Goal: Information Seeking & Learning: Learn about a topic

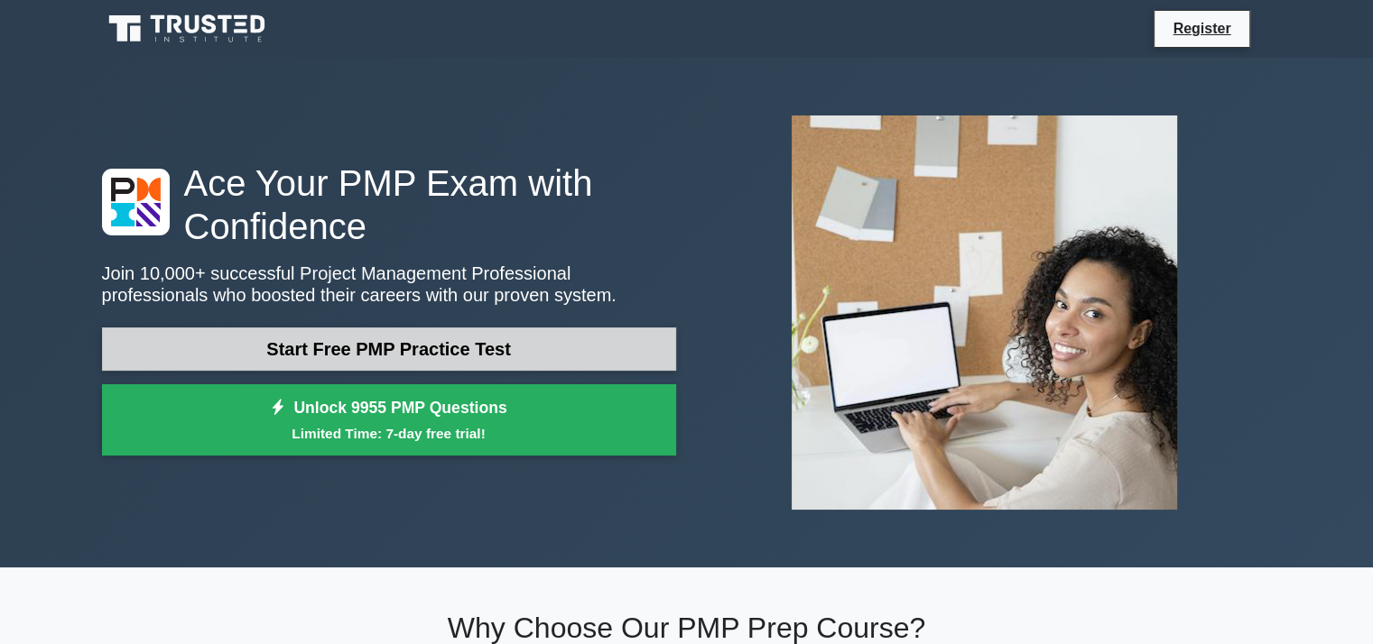
click at [544, 350] on link "Start Free PMP Practice Test" at bounding box center [389, 349] width 574 height 43
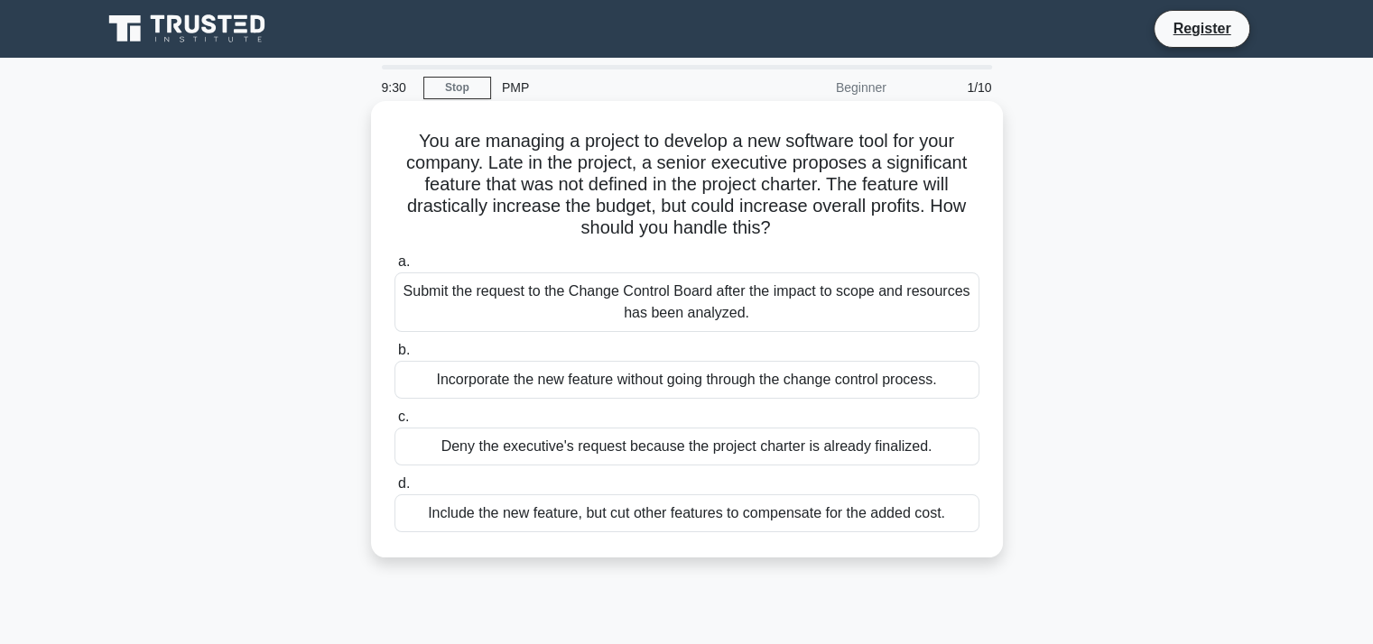
click at [570, 313] on div "Submit the request to the Change Control Board after the impact to scope and re…" at bounding box center [686, 303] width 585 height 60
click at [394, 268] on input "a. Submit the request to the Change Control Board after the impact to scope and…" at bounding box center [394, 262] width 0 height 12
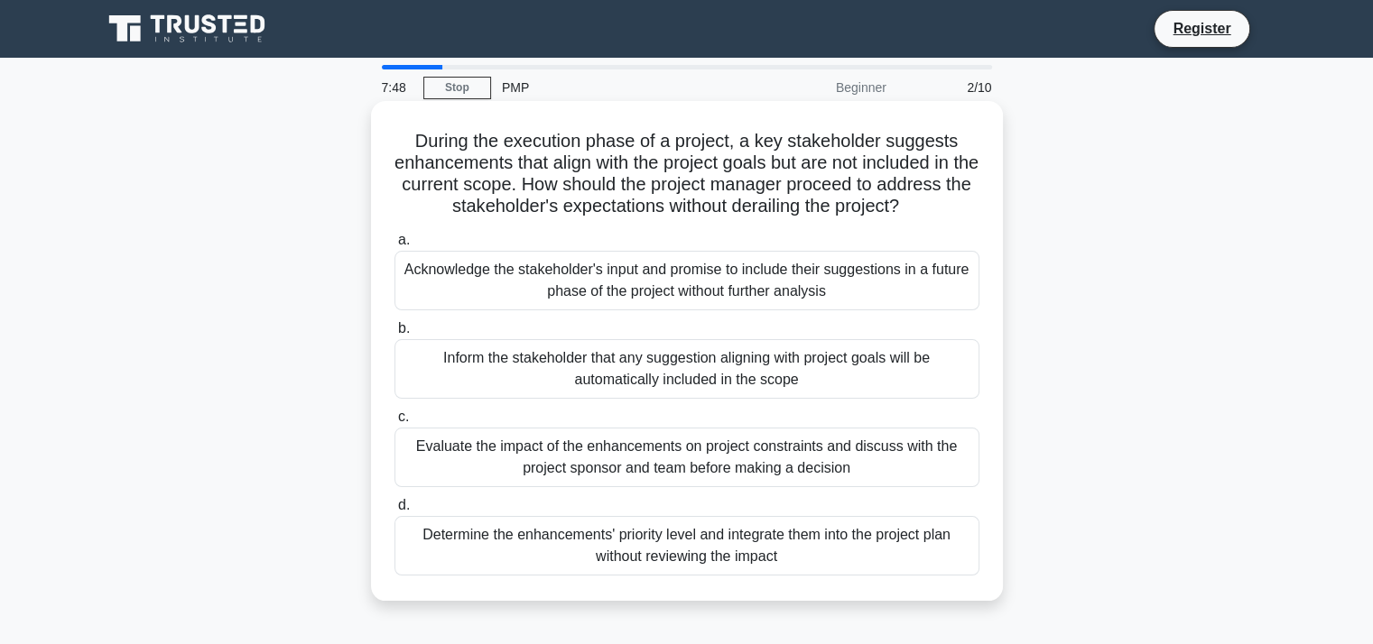
click at [606, 460] on div "Evaluate the impact of the enhancements on project constraints and discuss with…" at bounding box center [686, 458] width 585 height 60
click at [394, 423] on input "c. Evaluate the impact of the enhancements on project constraints and discuss w…" at bounding box center [394, 418] width 0 height 12
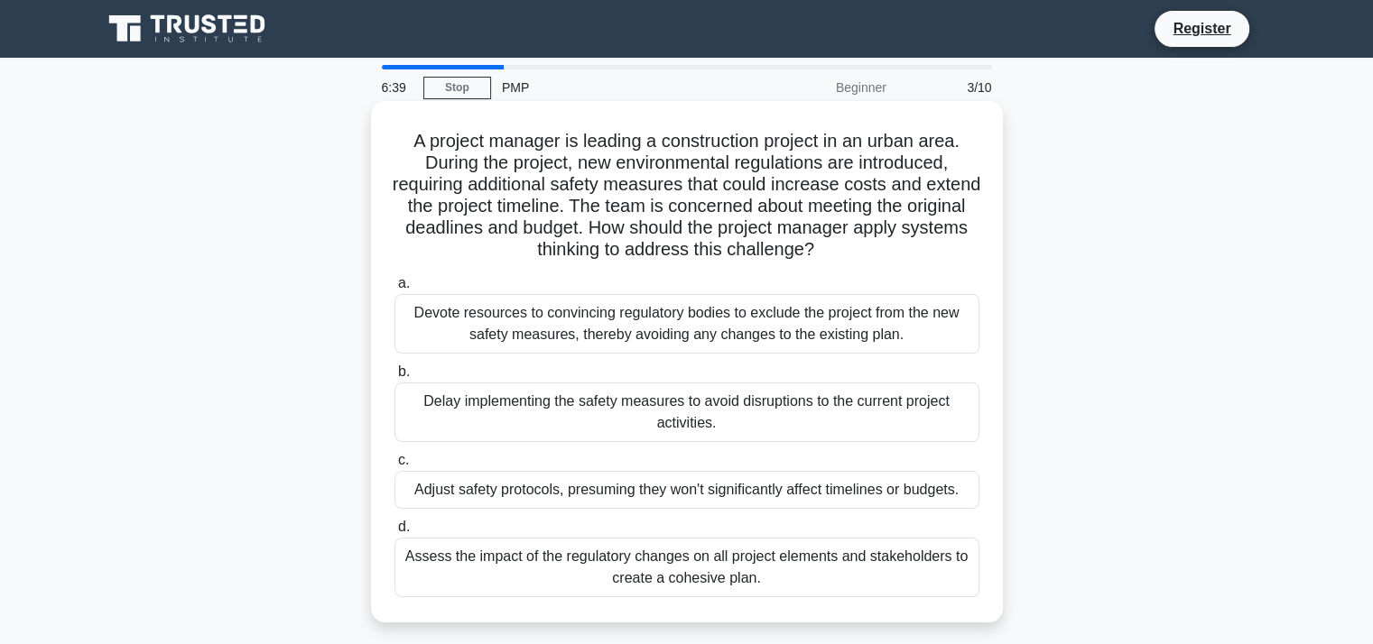
click at [588, 480] on div "Adjust safety protocols, presuming they won't significantly affect timelines or…" at bounding box center [686, 490] width 585 height 38
click at [394, 467] on input "c. Adjust safety protocols, presuming they won't significantly affect timelines…" at bounding box center [394, 461] width 0 height 12
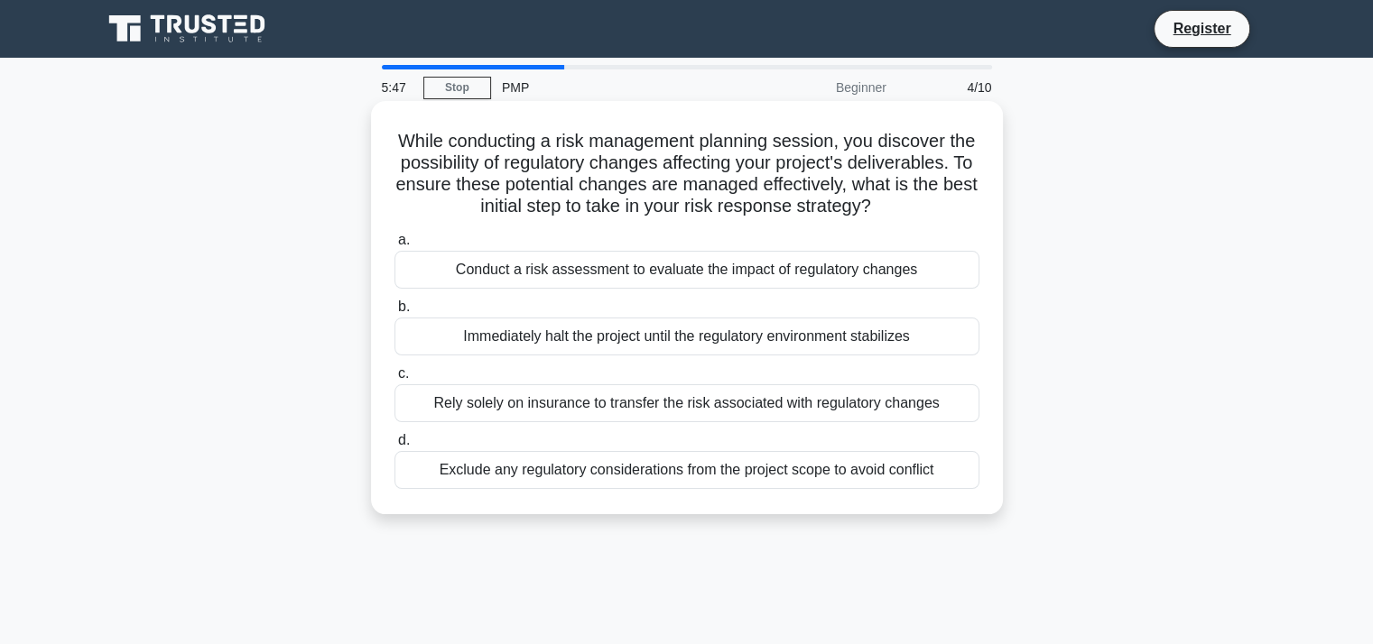
click at [708, 289] on div "Conduct a risk assessment to evaluate the impact of regulatory changes" at bounding box center [686, 270] width 585 height 38
click at [394, 246] on input "a. Conduct a risk assessment to evaluate the impact of regulatory changes" at bounding box center [394, 241] width 0 height 12
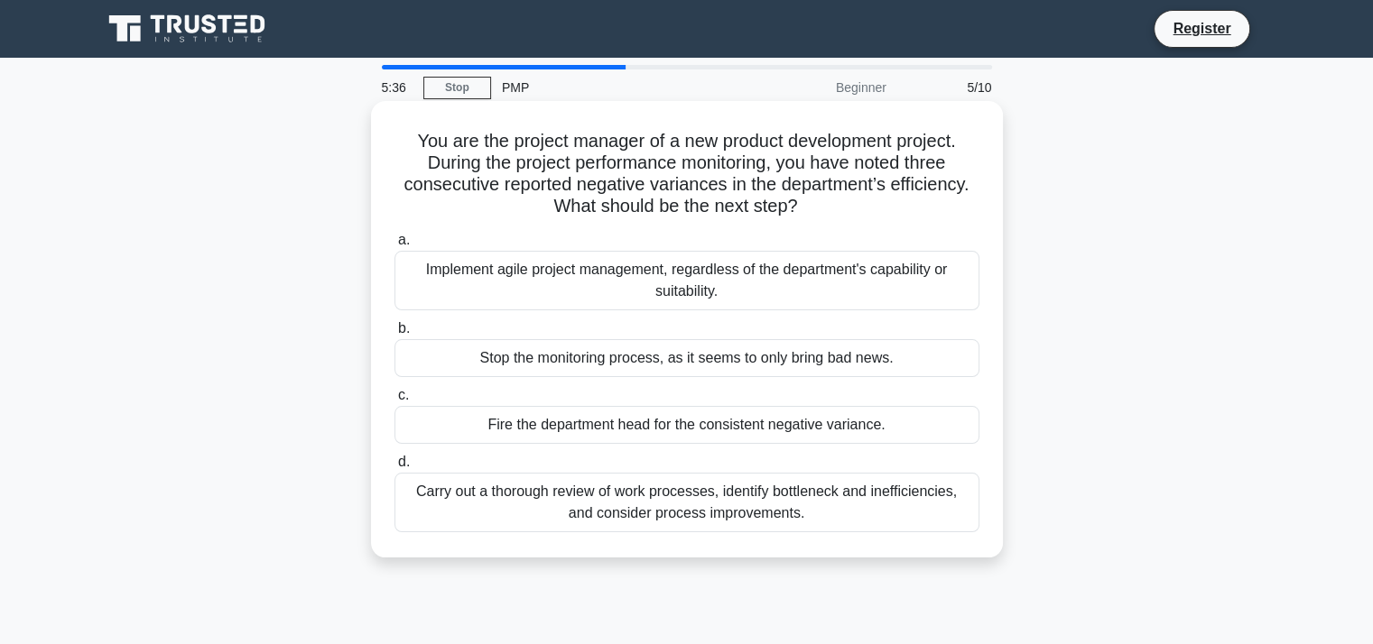
click at [782, 212] on h5 "You are the project manager of a new product development project. During the pr…" at bounding box center [687, 174] width 588 height 88
click at [746, 497] on div "Carry out a thorough review of work processes, identify bottleneck and ineffici…" at bounding box center [686, 503] width 585 height 60
click at [394, 468] on input "d. Carry out a thorough review of work processes, identify bottleneck and ineff…" at bounding box center [394, 463] width 0 height 12
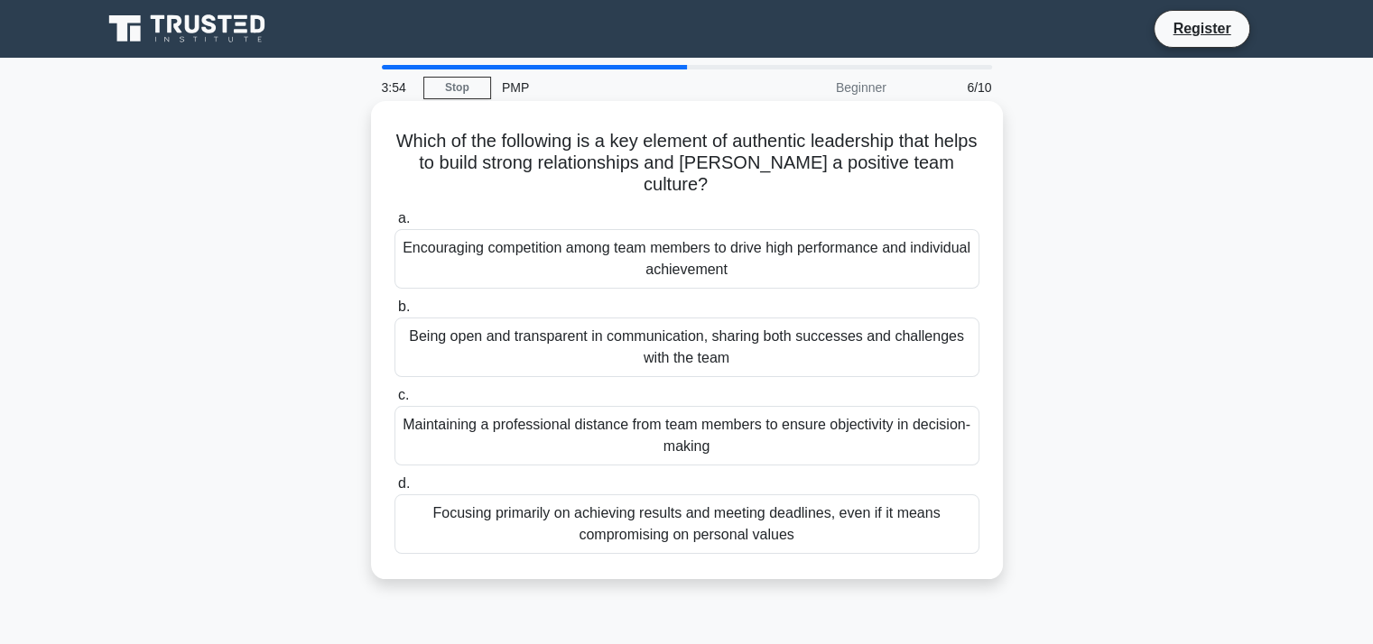
click at [774, 347] on div "Being open and transparent in communication, sharing both successes and challen…" at bounding box center [686, 348] width 585 height 60
click at [394, 313] on input "b. Being open and transparent in communication, sharing both successes and chal…" at bounding box center [394, 307] width 0 height 12
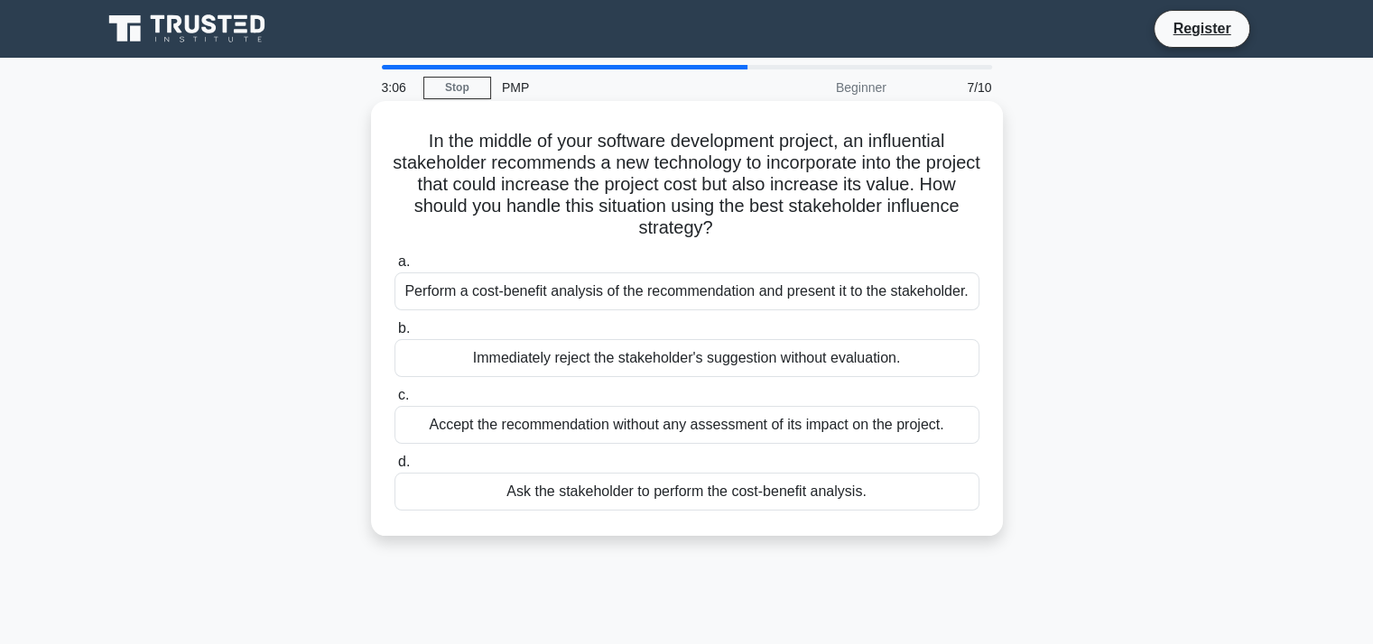
click at [622, 299] on div "Perform a cost-benefit analysis of the recommendation and present it to the sta…" at bounding box center [686, 292] width 585 height 38
click at [394, 268] on input "a. Perform a cost-benefit analysis of the recommendation and present it to the …" at bounding box center [394, 262] width 0 height 12
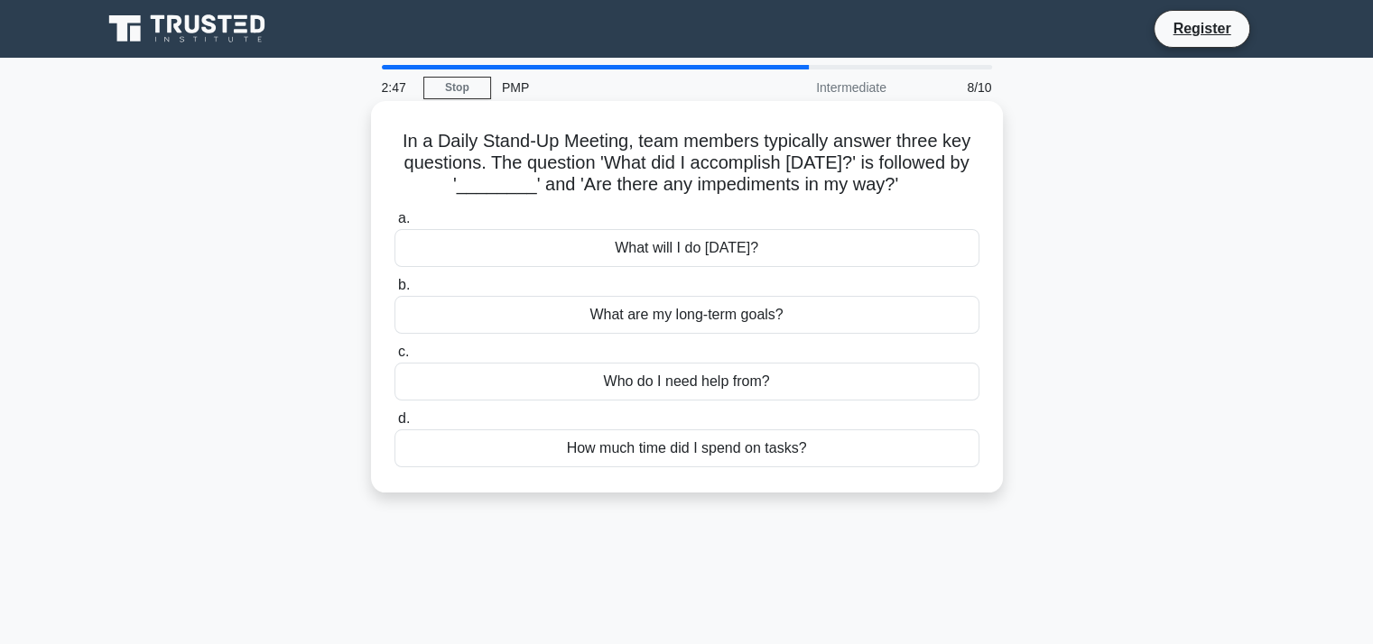
click at [677, 248] on div "What will I do today?" at bounding box center [686, 248] width 585 height 38
click at [394, 225] on input "a. What will I do today?" at bounding box center [394, 219] width 0 height 12
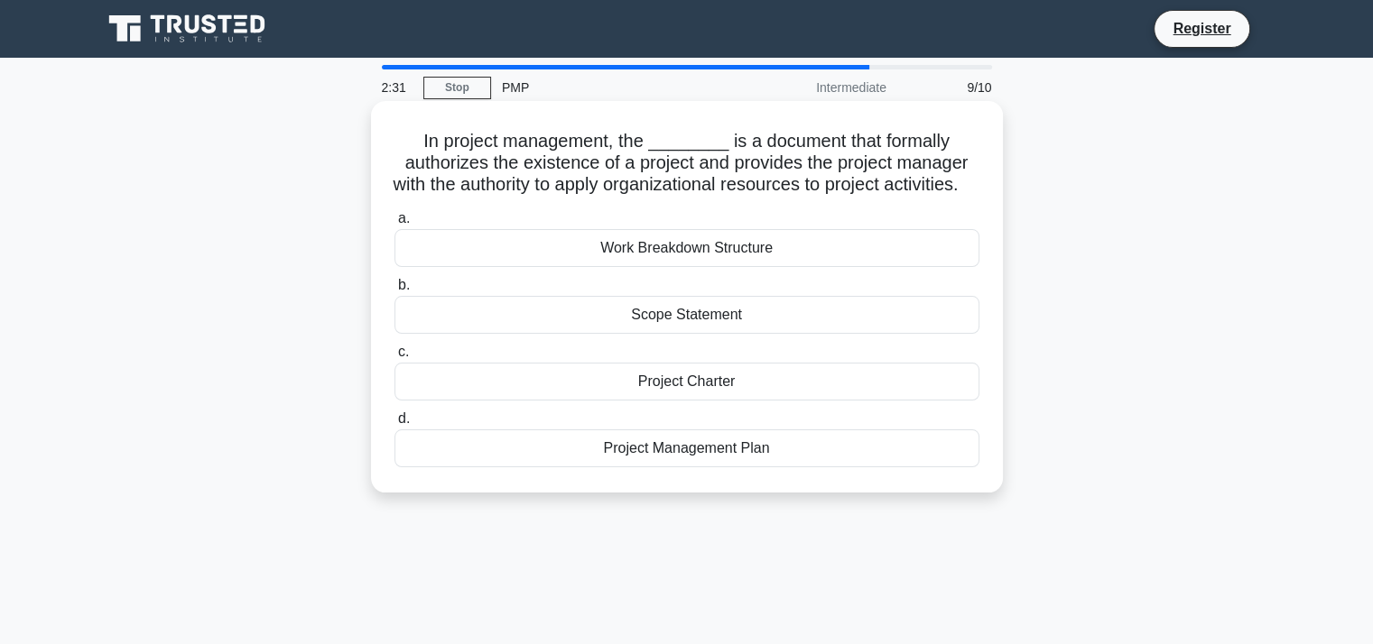
click at [732, 396] on div "Project Charter" at bounding box center [686, 382] width 585 height 38
click at [394, 358] on input "c. Project Charter" at bounding box center [394, 353] width 0 height 12
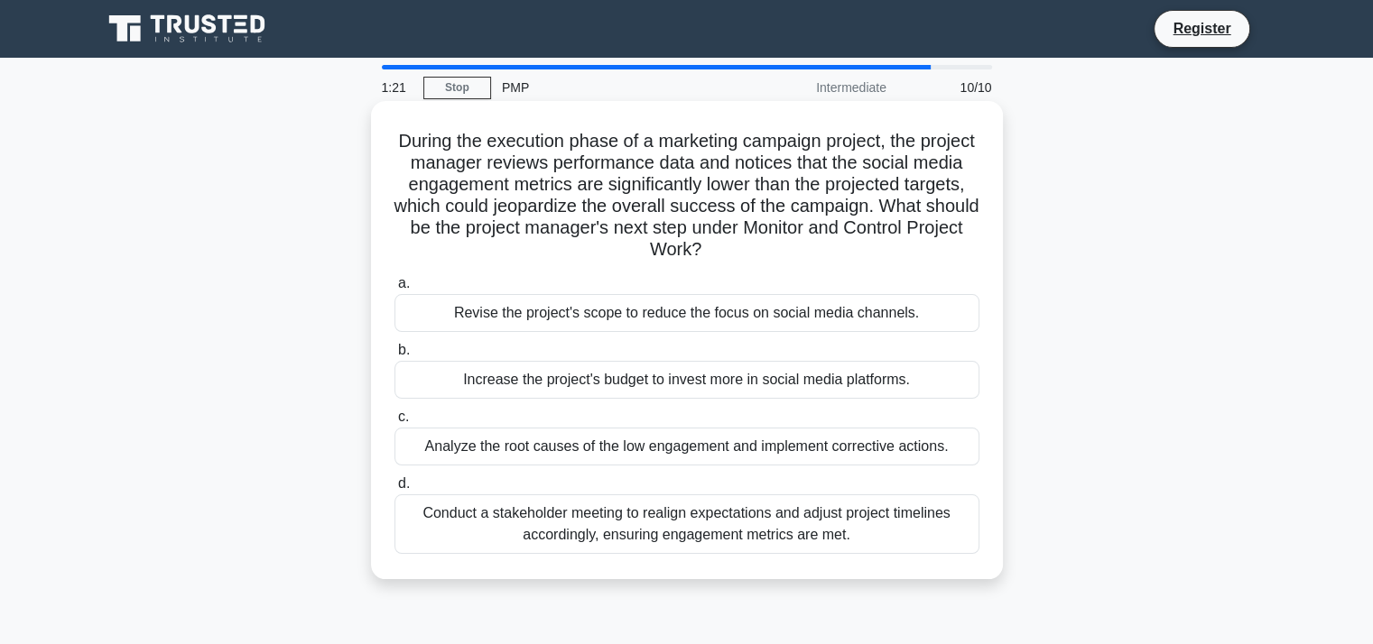
click at [725, 444] on div "Analyze the root causes of the low engagement and implement corrective actions." at bounding box center [686, 447] width 585 height 38
click at [394, 423] on input "c. Analyze the root causes of the low engagement and implement corrective actio…" at bounding box center [394, 418] width 0 height 12
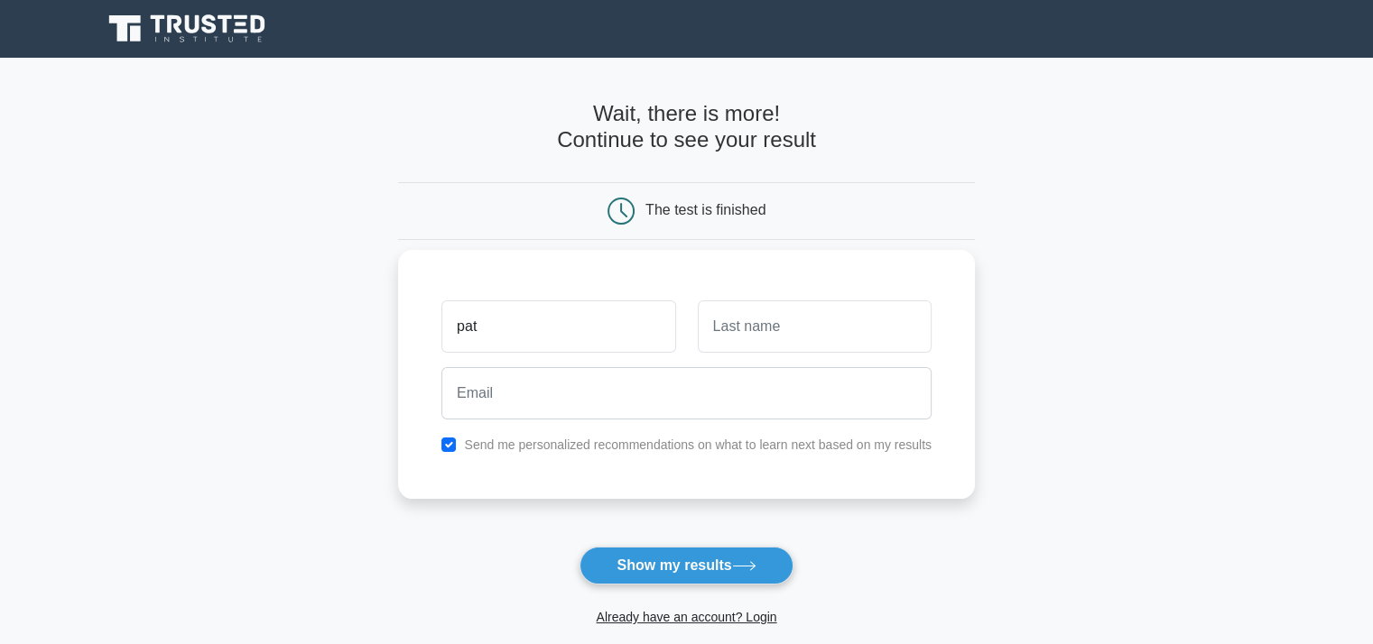
type input "pat"
click at [822, 312] on input "text" at bounding box center [815, 327] width 234 height 52
type input "ix"
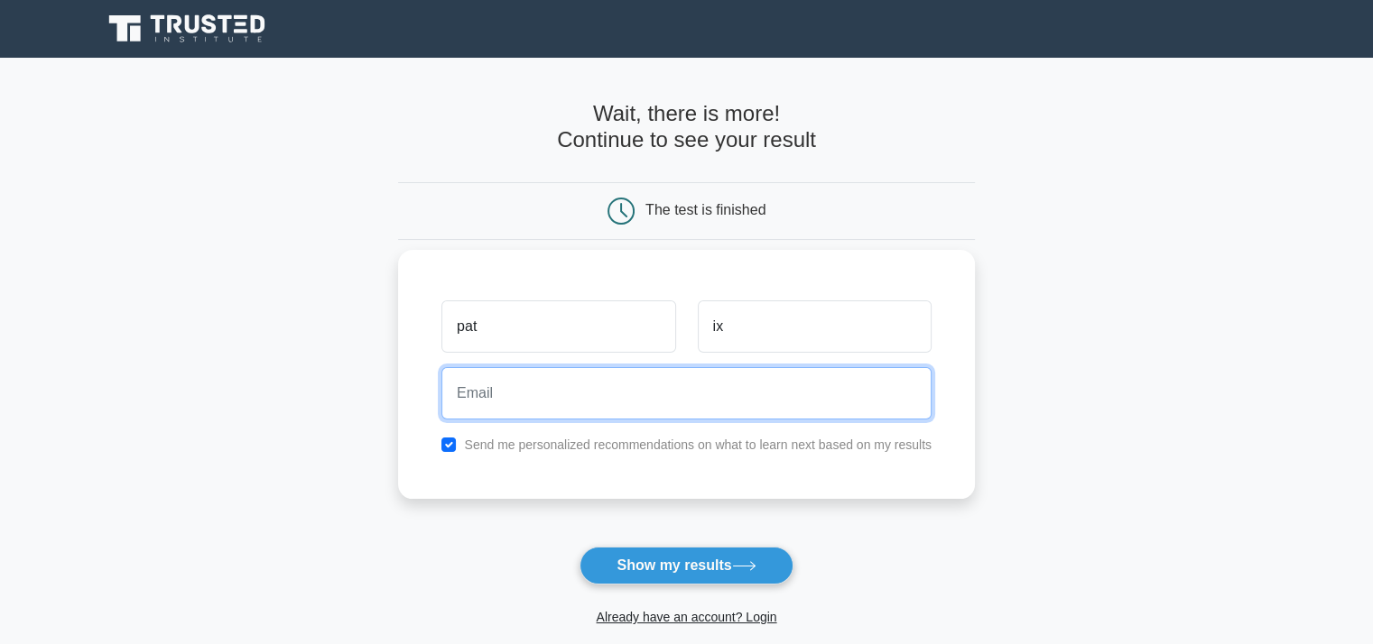
click at [675, 403] on input "email" at bounding box center [686, 393] width 490 height 52
type input "patrycja.ubychaa@gmail.com"
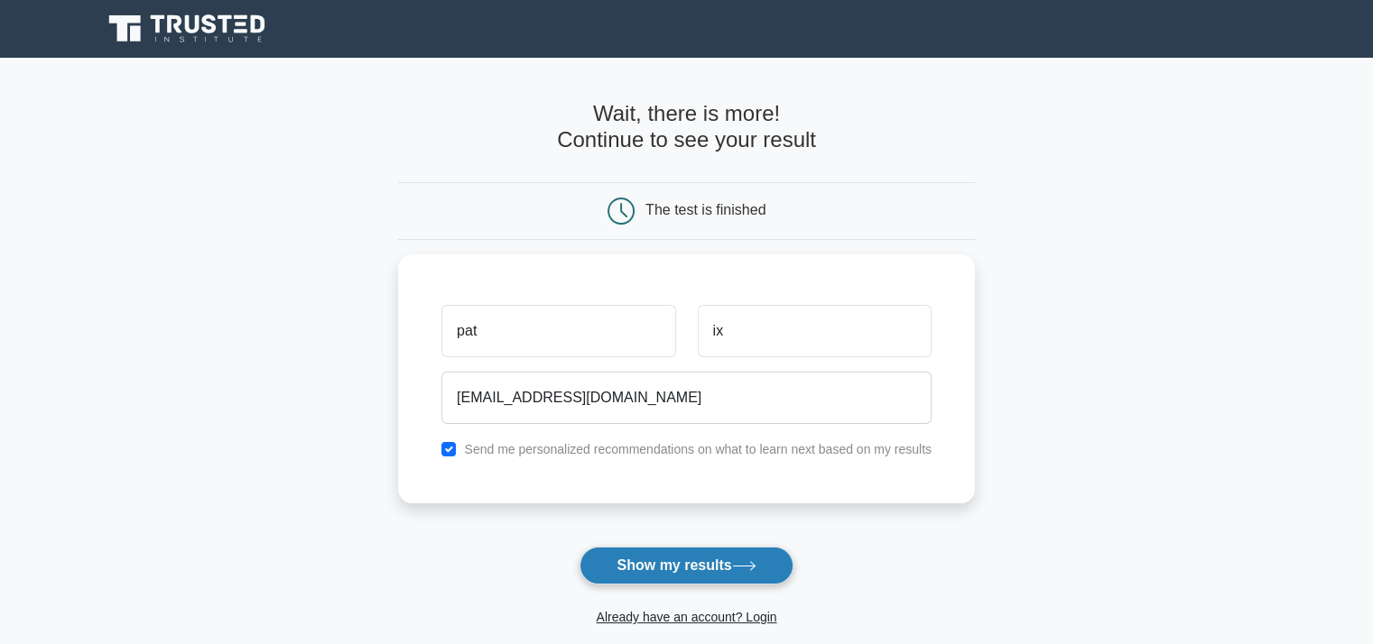
click at [679, 564] on button "Show my results" at bounding box center [685, 566] width 213 height 38
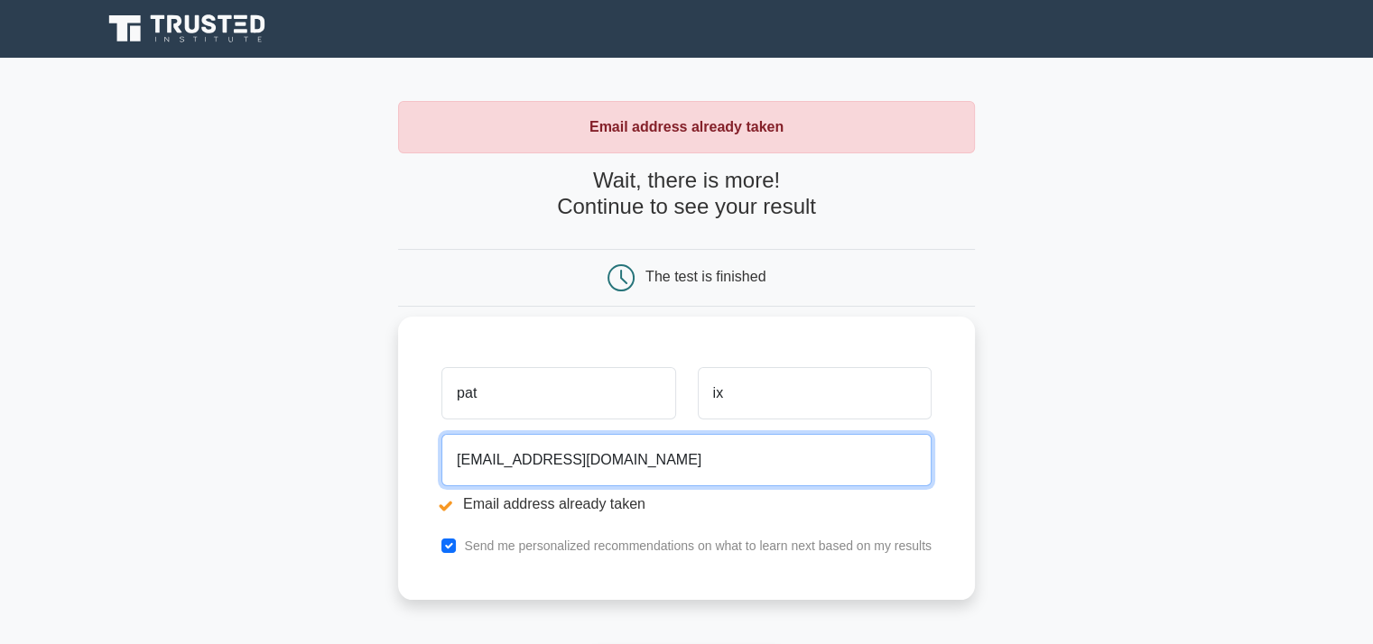
click at [657, 473] on input "[EMAIL_ADDRESS][DOMAIN_NAME]" at bounding box center [686, 460] width 490 height 52
click at [657, 473] on input "patrycja.ubychaa@gmail.com" at bounding box center [686, 460] width 490 height 52
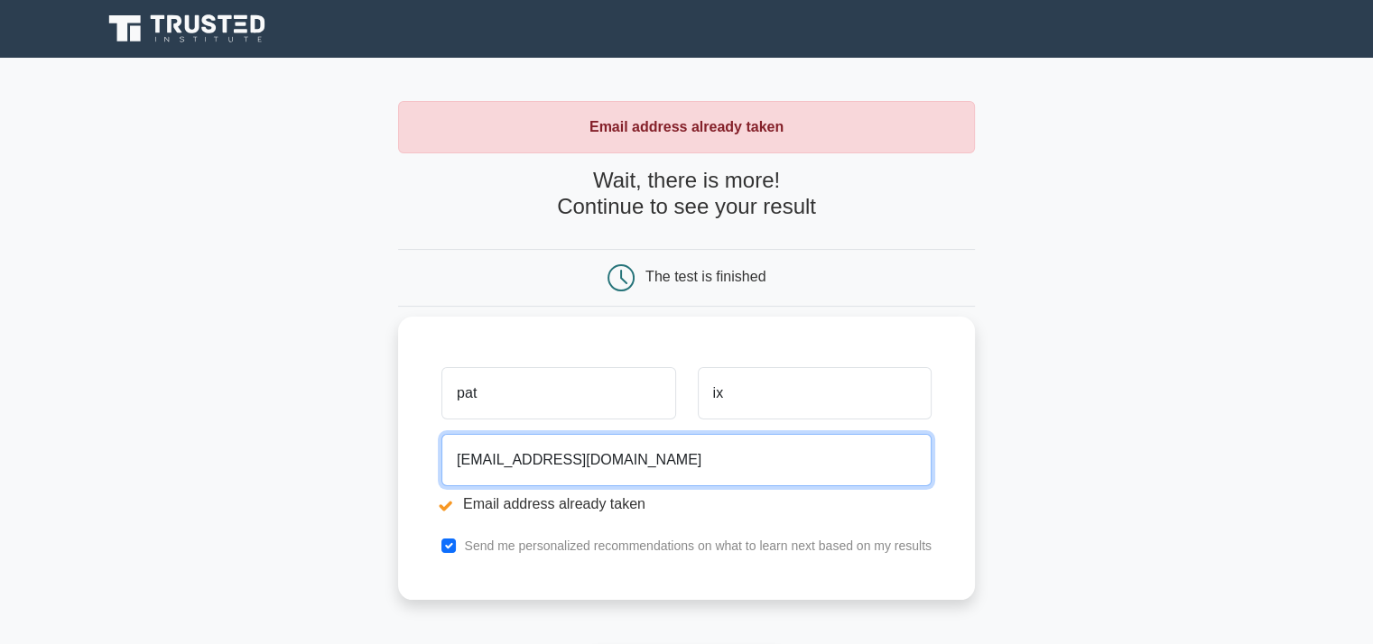
click at [657, 473] on input "patrycja.ubychaa@gmail.com" at bounding box center [686, 460] width 490 height 52
type input "247802@student.pwr.edu.pl"
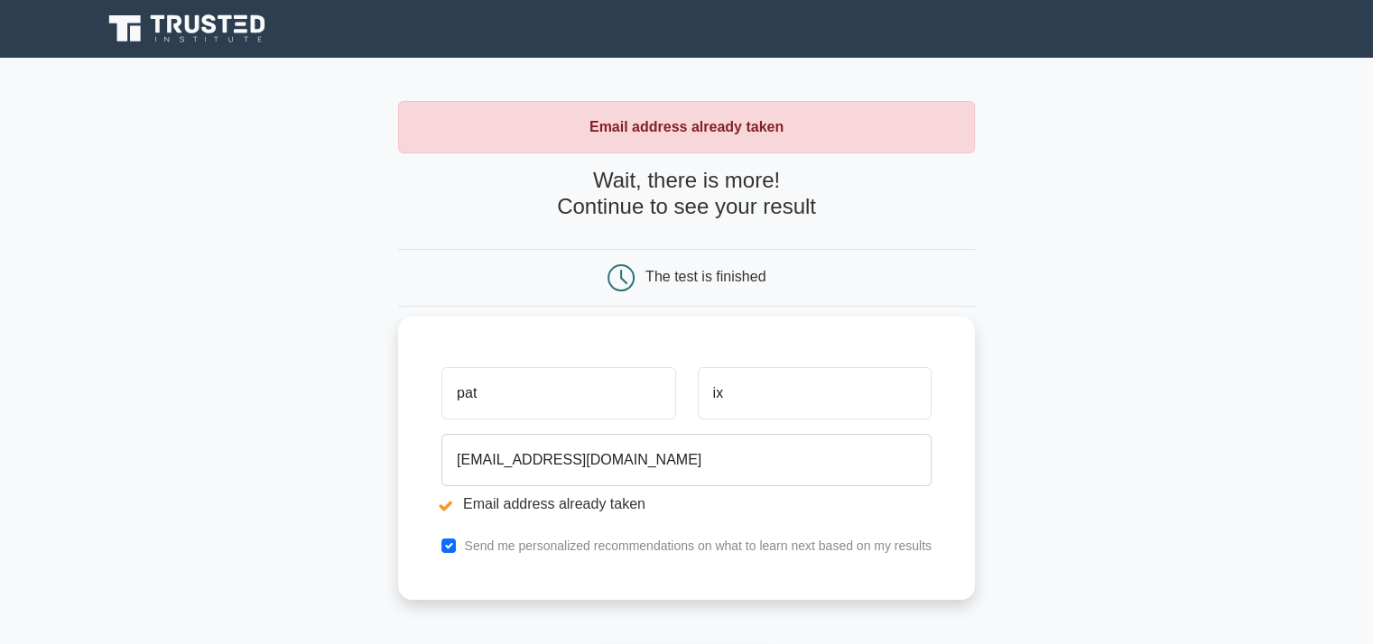
click at [462, 551] on div "Send me personalized recommendations on what to learn next based on my results" at bounding box center [687, 546] width 512 height 22
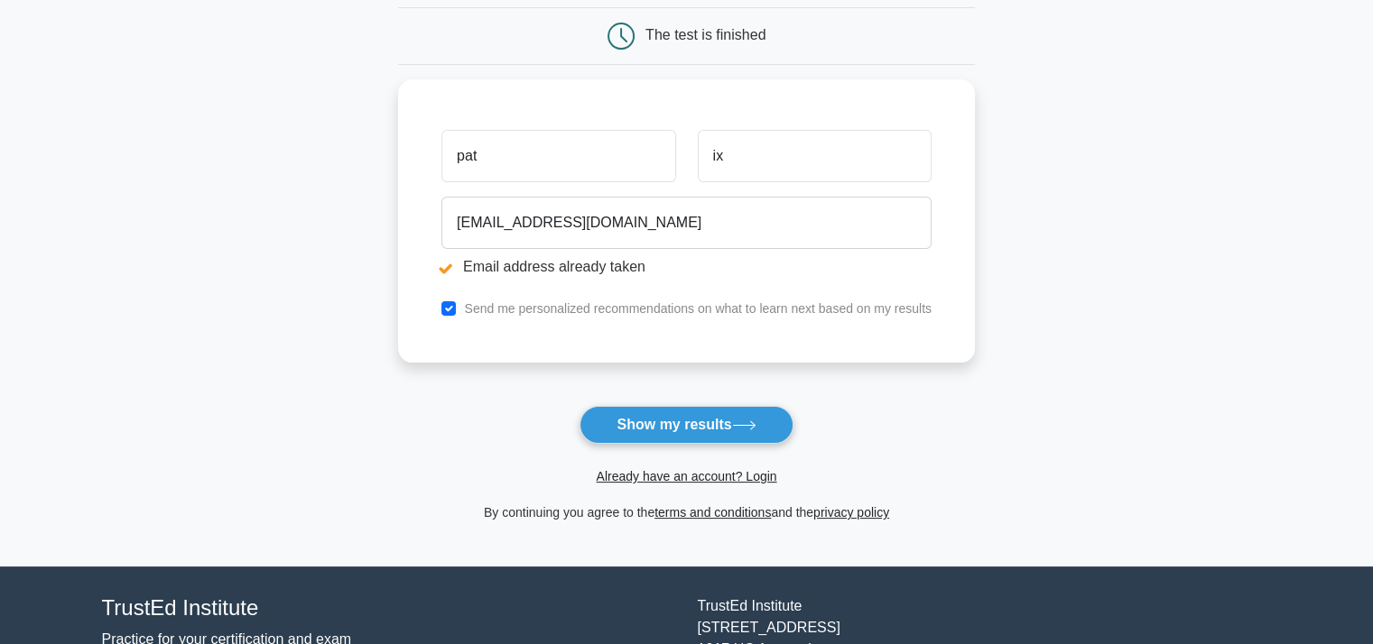
scroll to position [242, 0]
drag, startPoint x: 709, startPoint y: 440, endPoint x: 722, endPoint y: 429, distance: 17.2
click at [722, 429] on button "Show my results" at bounding box center [685, 425] width 213 height 38
click at [722, 429] on form "Wait, there is more! Continue to see your result The test is finished pat ix" at bounding box center [686, 224] width 577 height 597
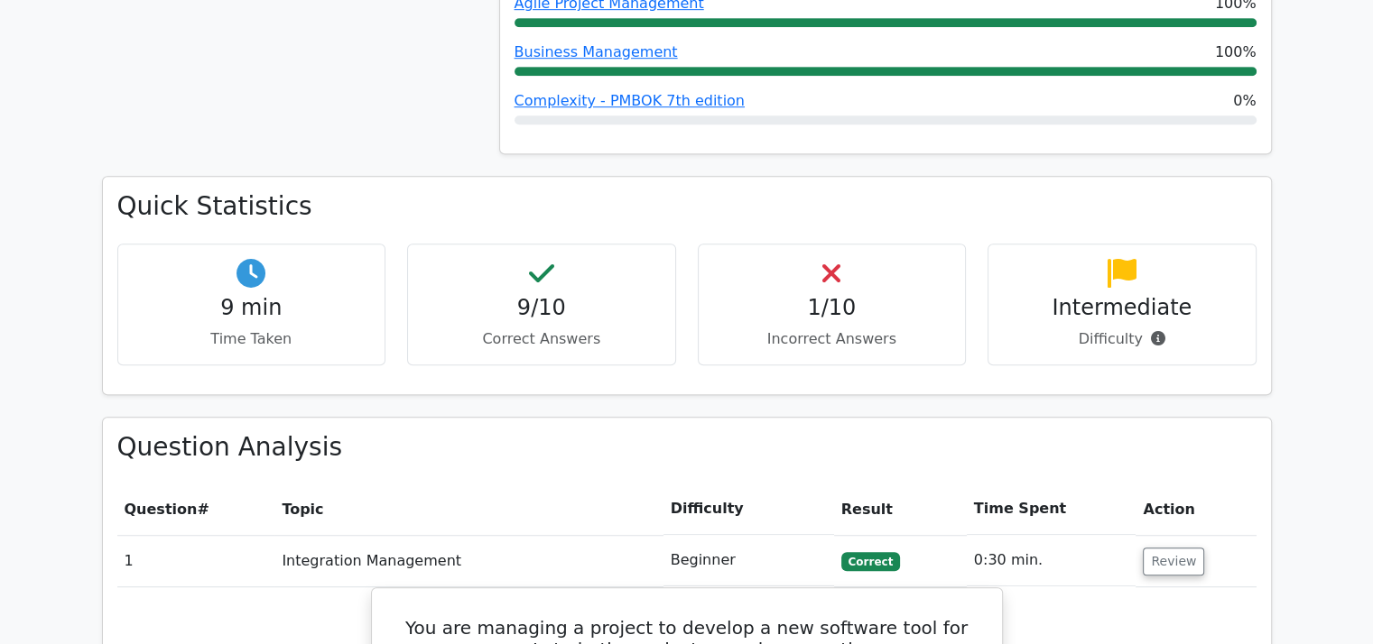
scroll to position [1182, 0]
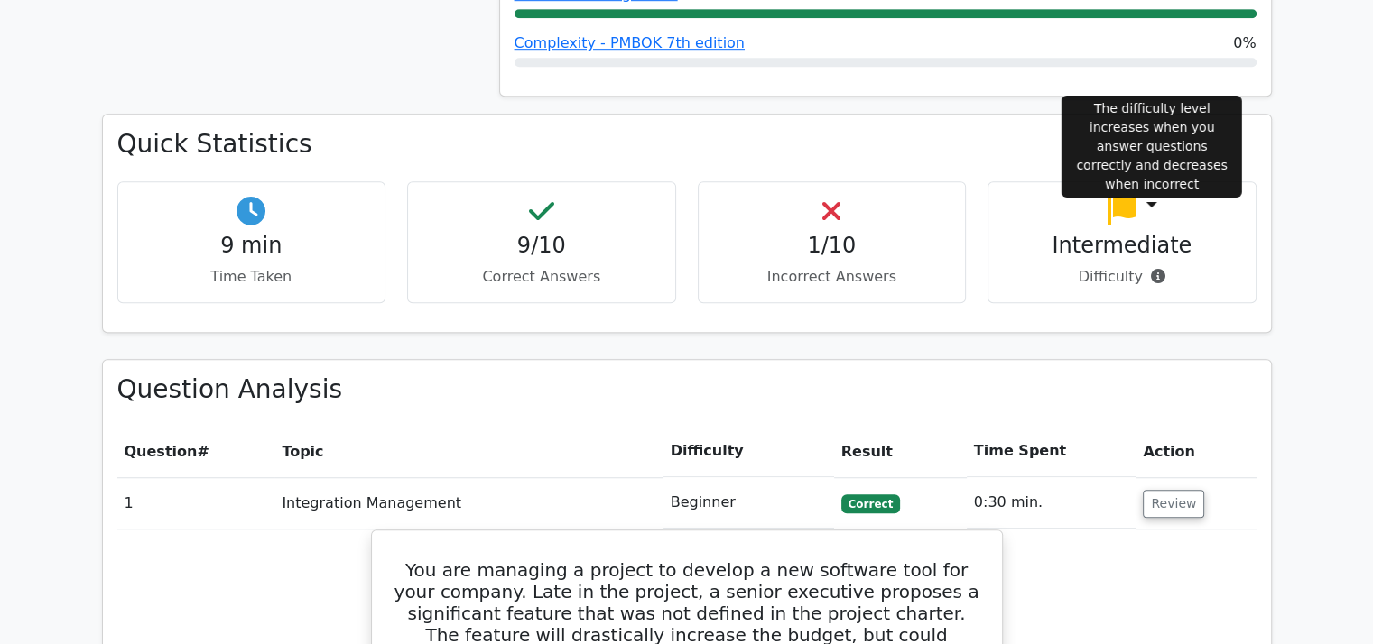
click at [1157, 269] on icon at bounding box center [1158, 276] width 14 height 14
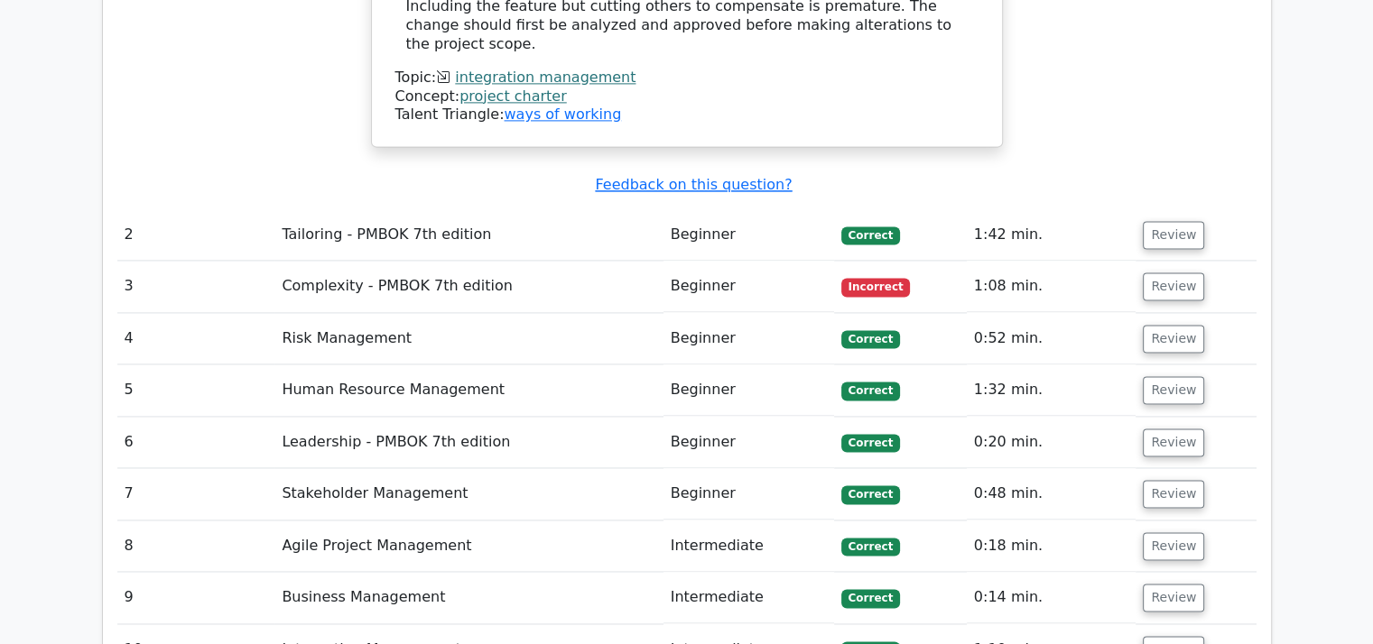
scroll to position [2561, 0]
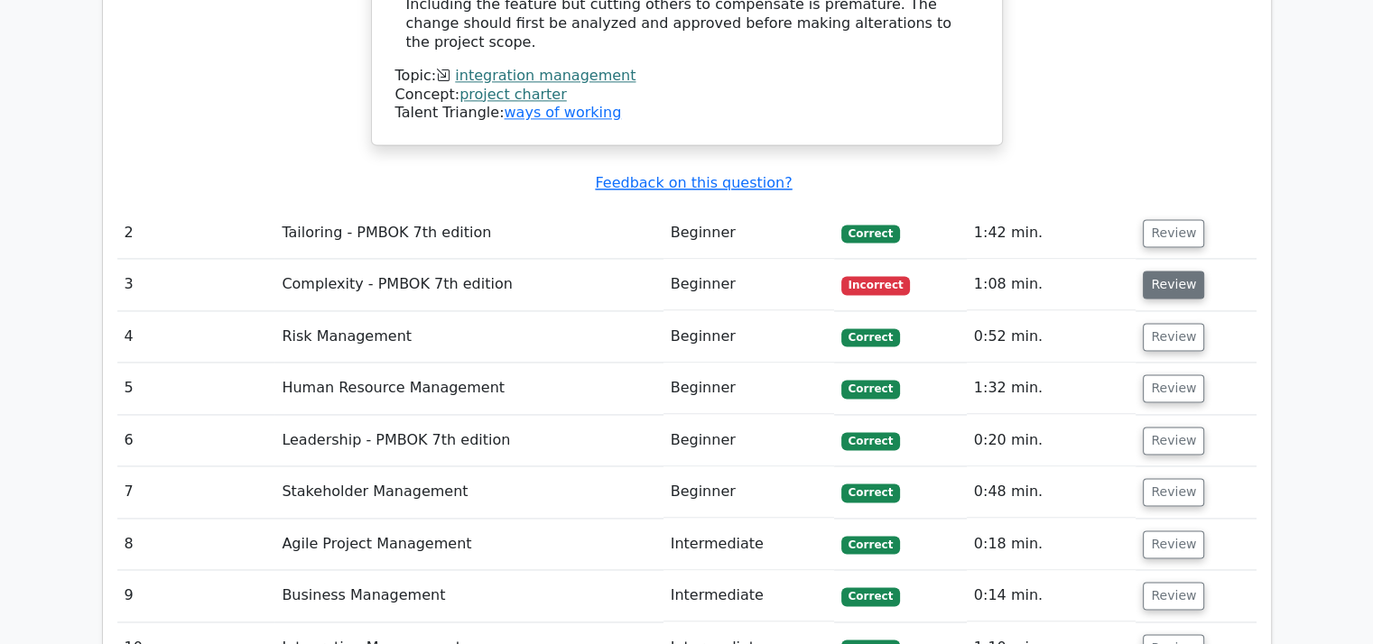
click at [1173, 271] on button "Review" at bounding box center [1173, 285] width 61 height 28
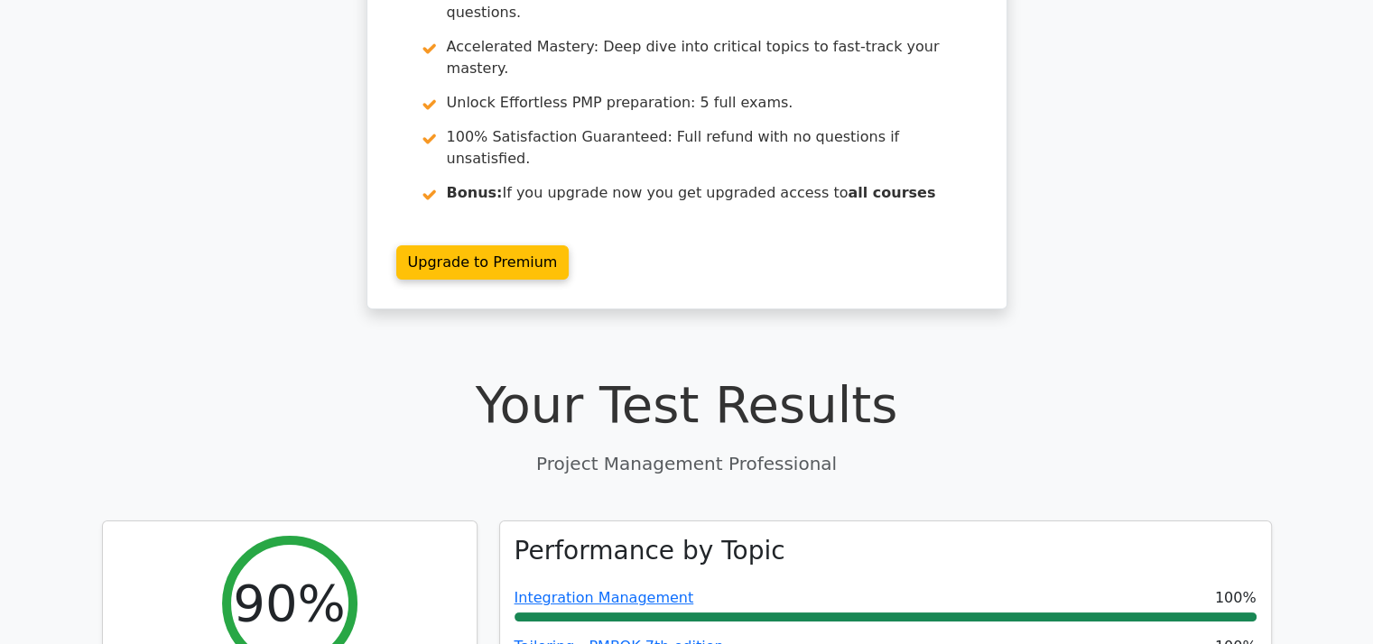
scroll to position [0, 0]
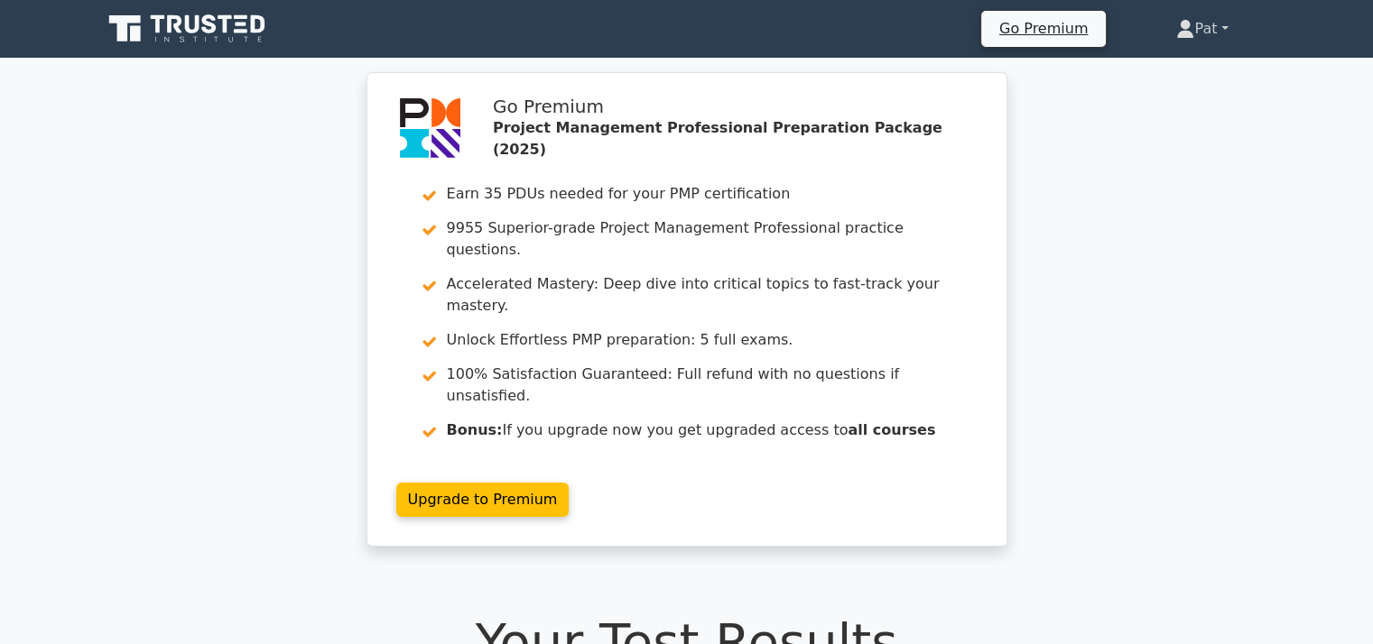
click at [1218, 27] on link "Pat" at bounding box center [1202, 29] width 138 height 36
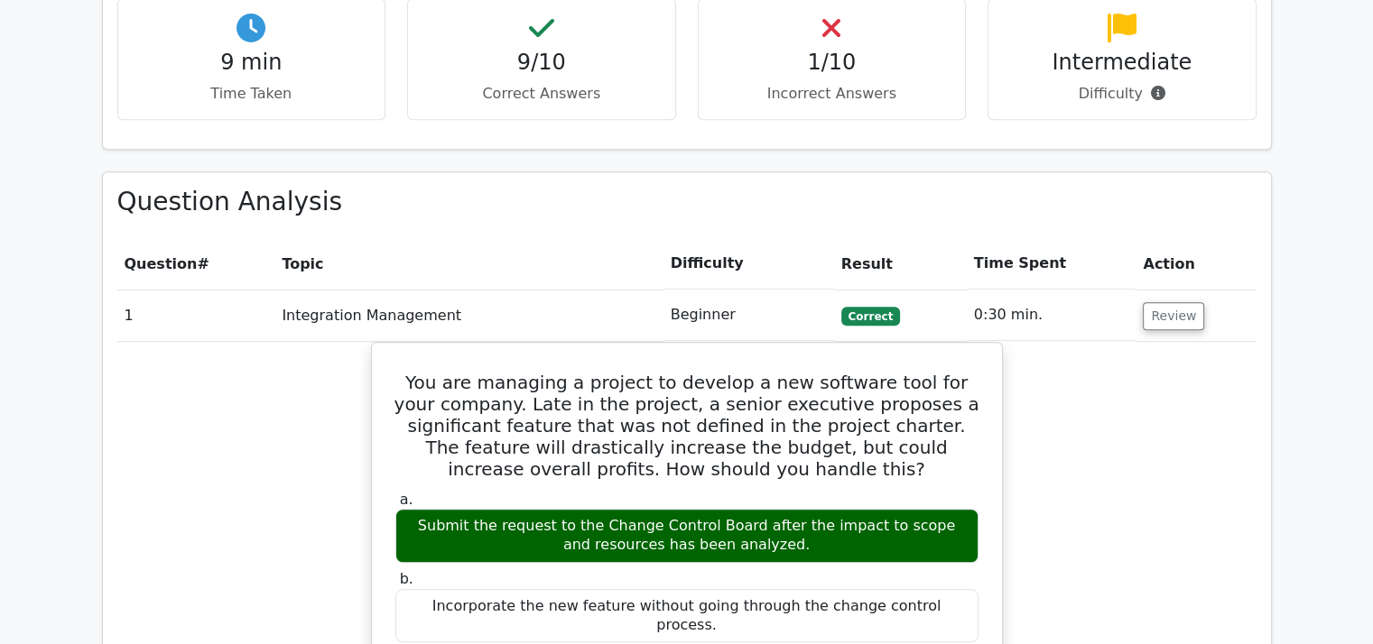
scroll to position [1368, 0]
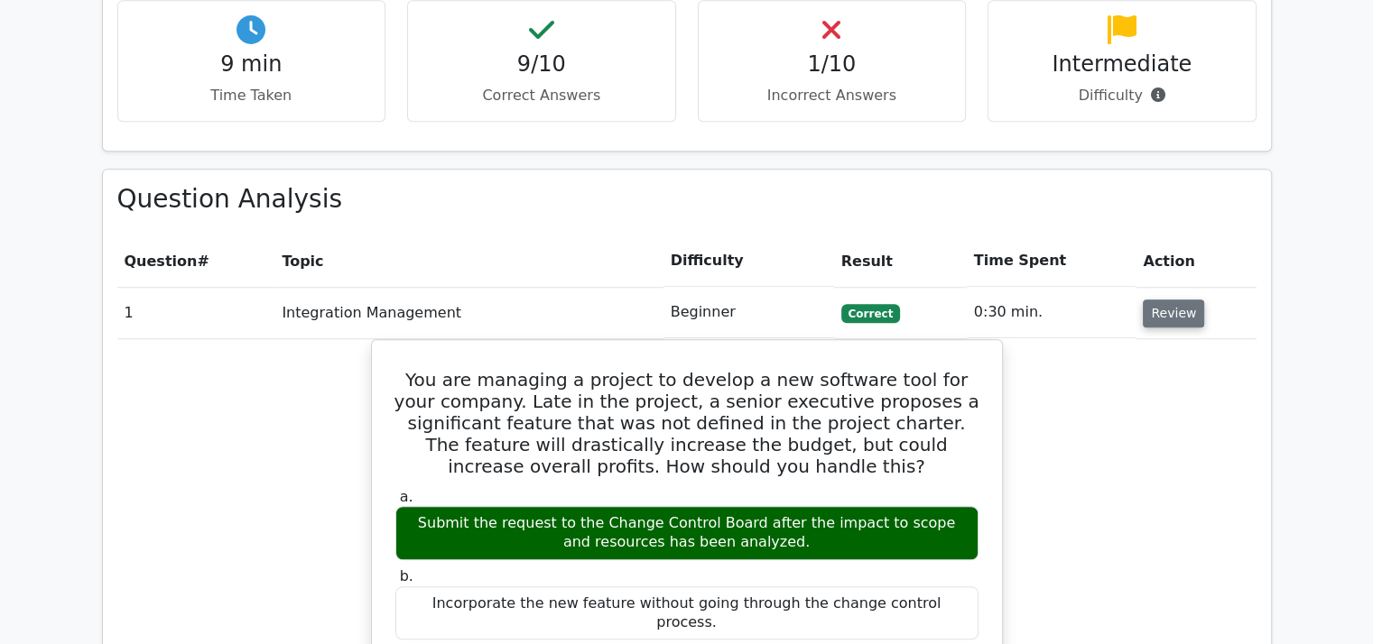
click at [1154, 300] on button "Review" at bounding box center [1173, 314] width 61 height 28
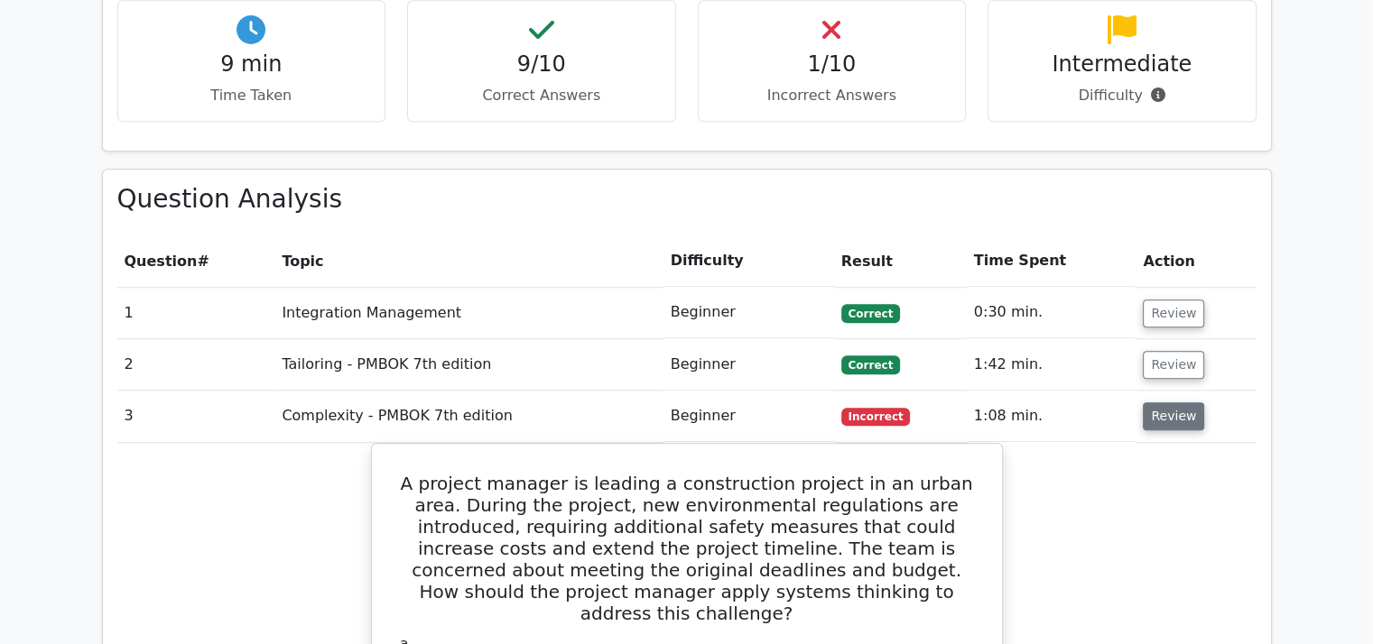
click at [1153, 403] on button "Review" at bounding box center [1173, 417] width 61 height 28
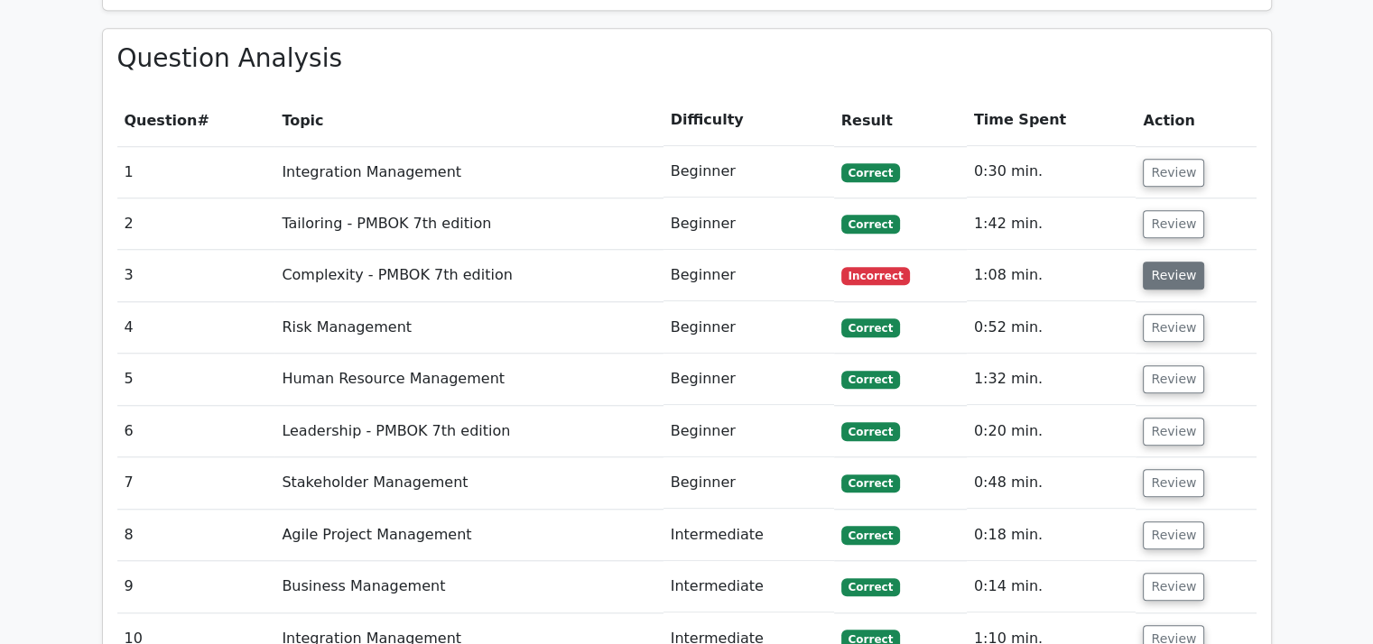
scroll to position [1509, 0]
